Goal: Register for event/course

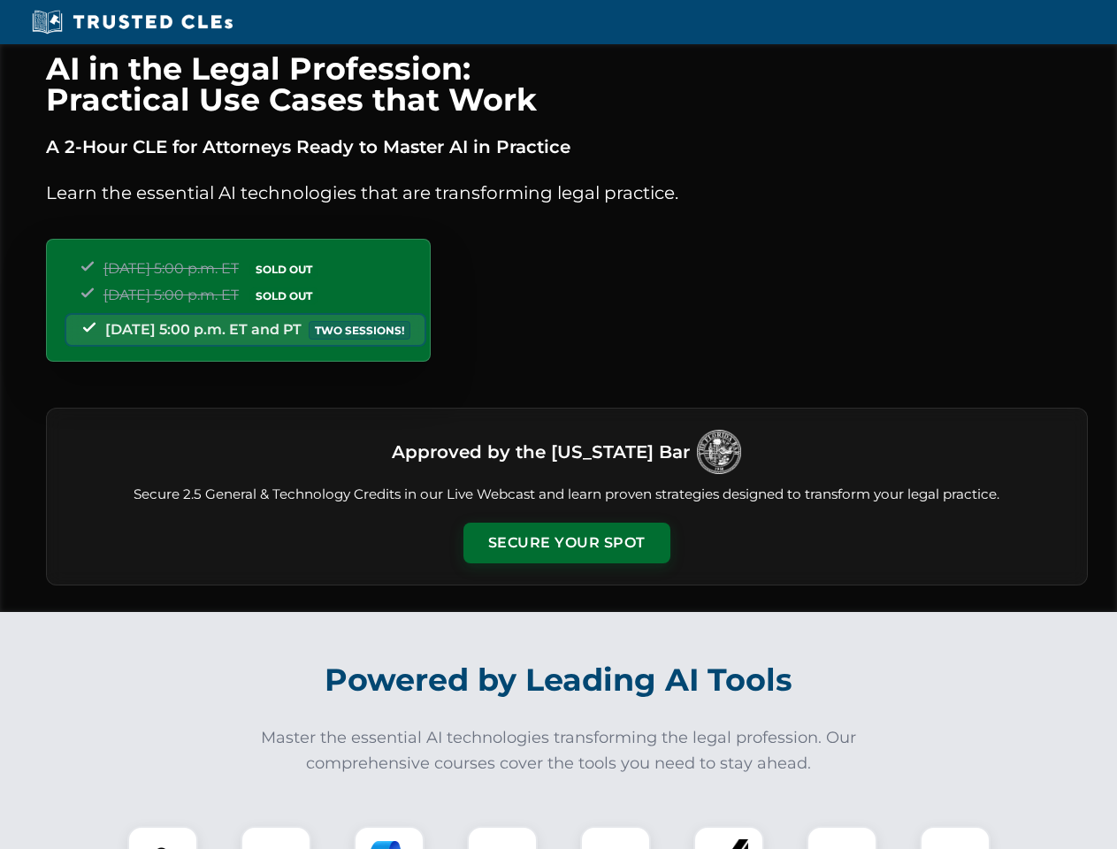
click at [566, 543] on button "Secure Your Spot" at bounding box center [566, 542] width 207 height 41
click at [163, 837] on img at bounding box center [162, 860] width 51 height 51
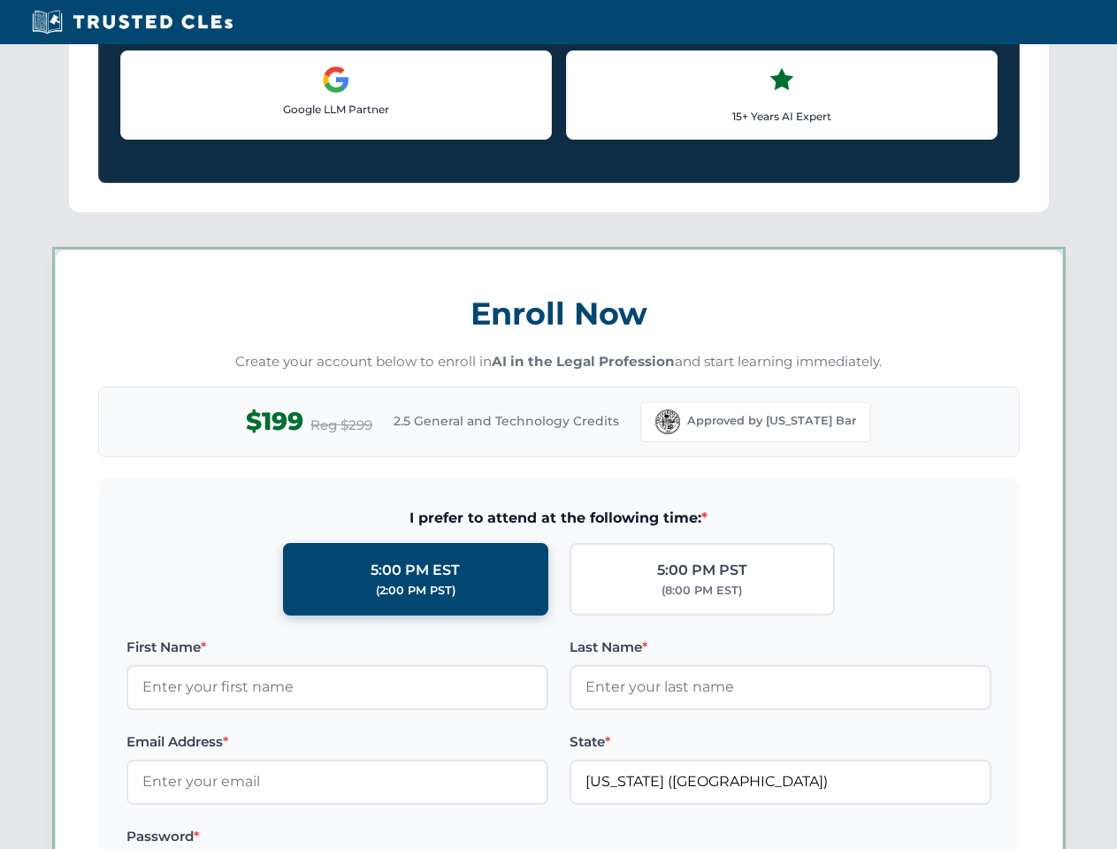
click at [389, 837] on label "Password *" at bounding box center [337, 836] width 422 height 21
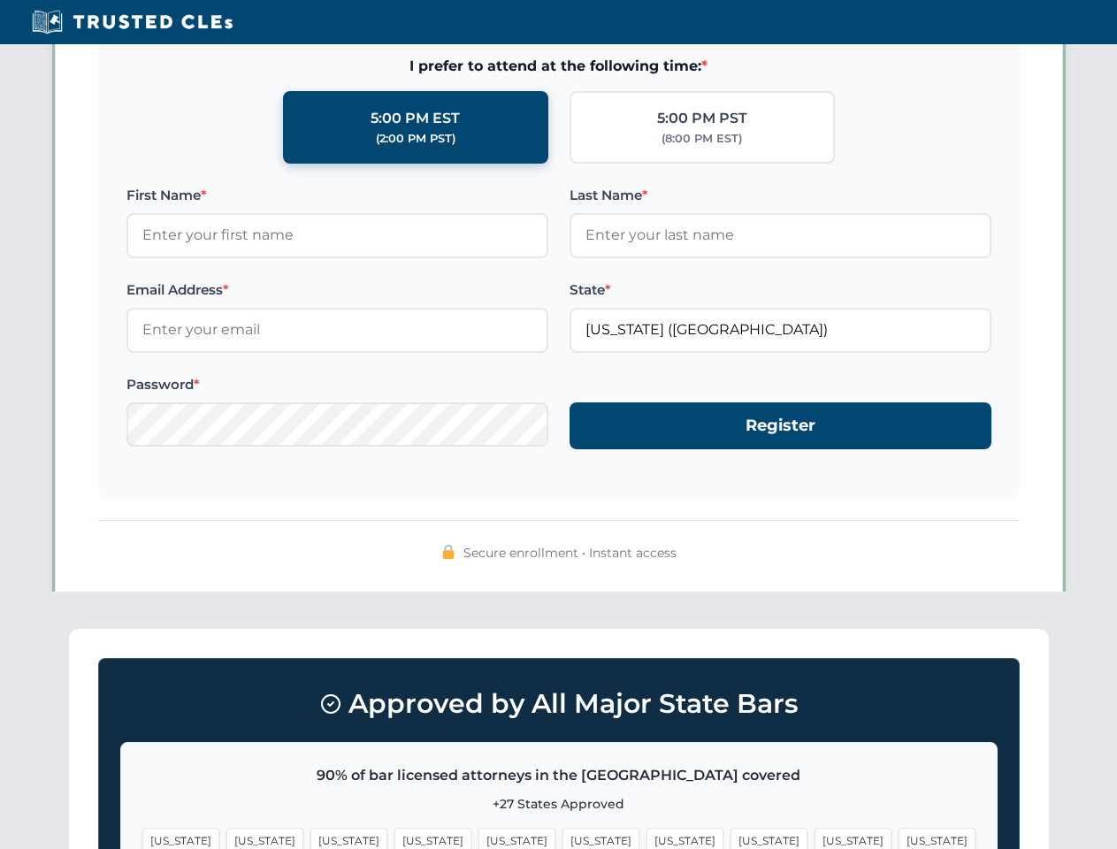
click at [814, 837] on span "[US_STATE]" at bounding box center [852, 840] width 77 height 26
